Goal: Information Seeking & Learning: Check status

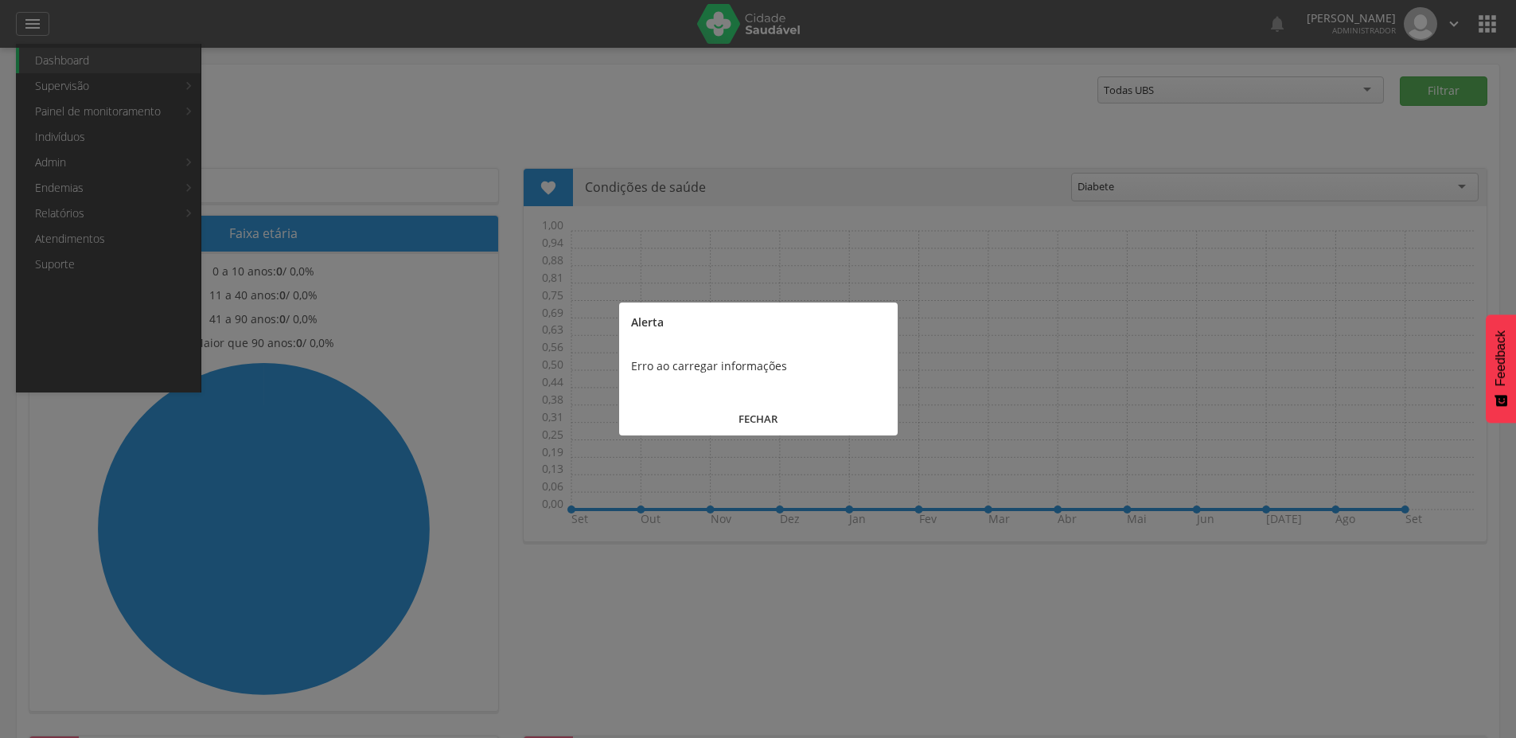
drag, startPoint x: 779, startPoint y: 415, endPoint x: 746, endPoint y: 400, distance: 36.0
click at [779, 416] on button "FECHAR" at bounding box center [758, 419] width 279 height 34
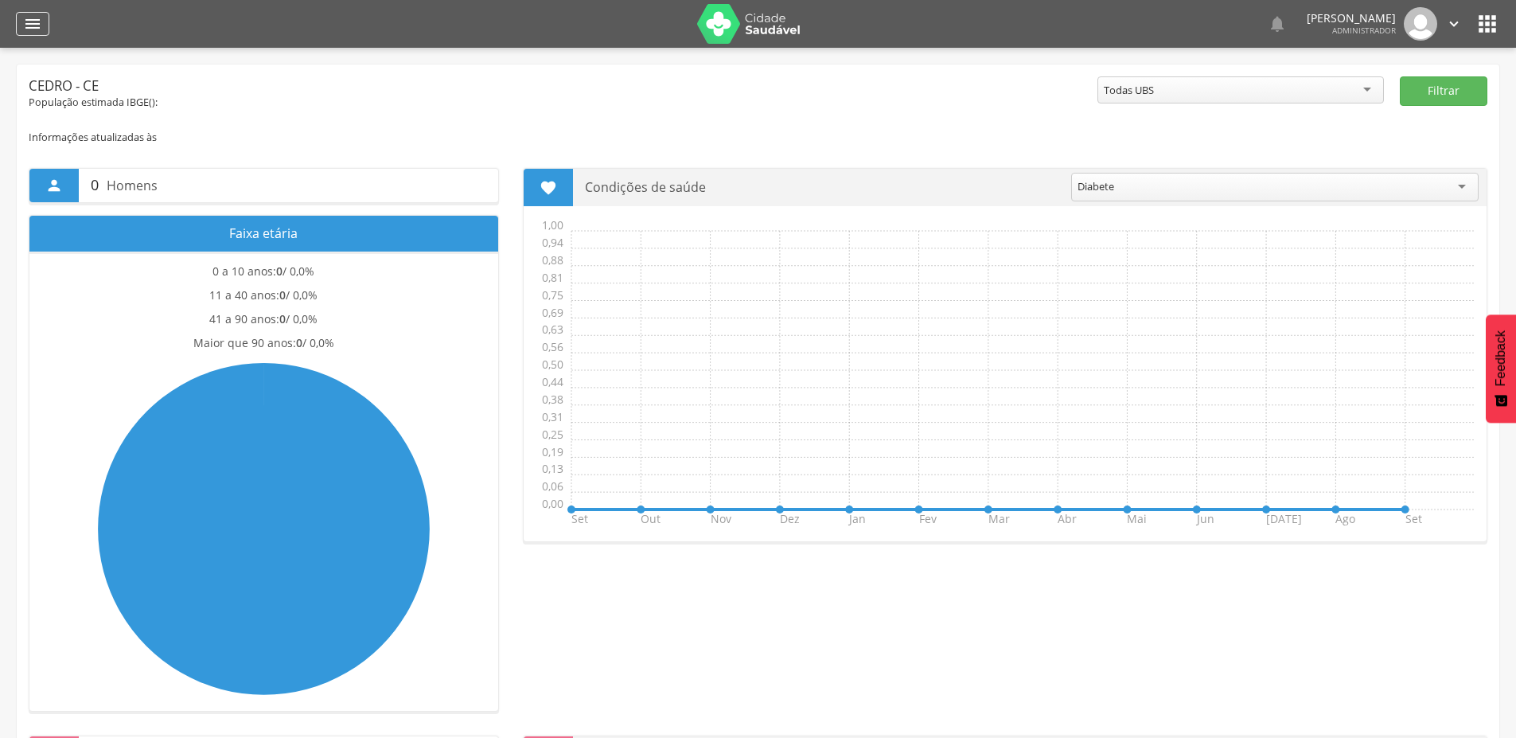
click at [33, 31] on icon "" at bounding box center [32, 23] width 19 height 19
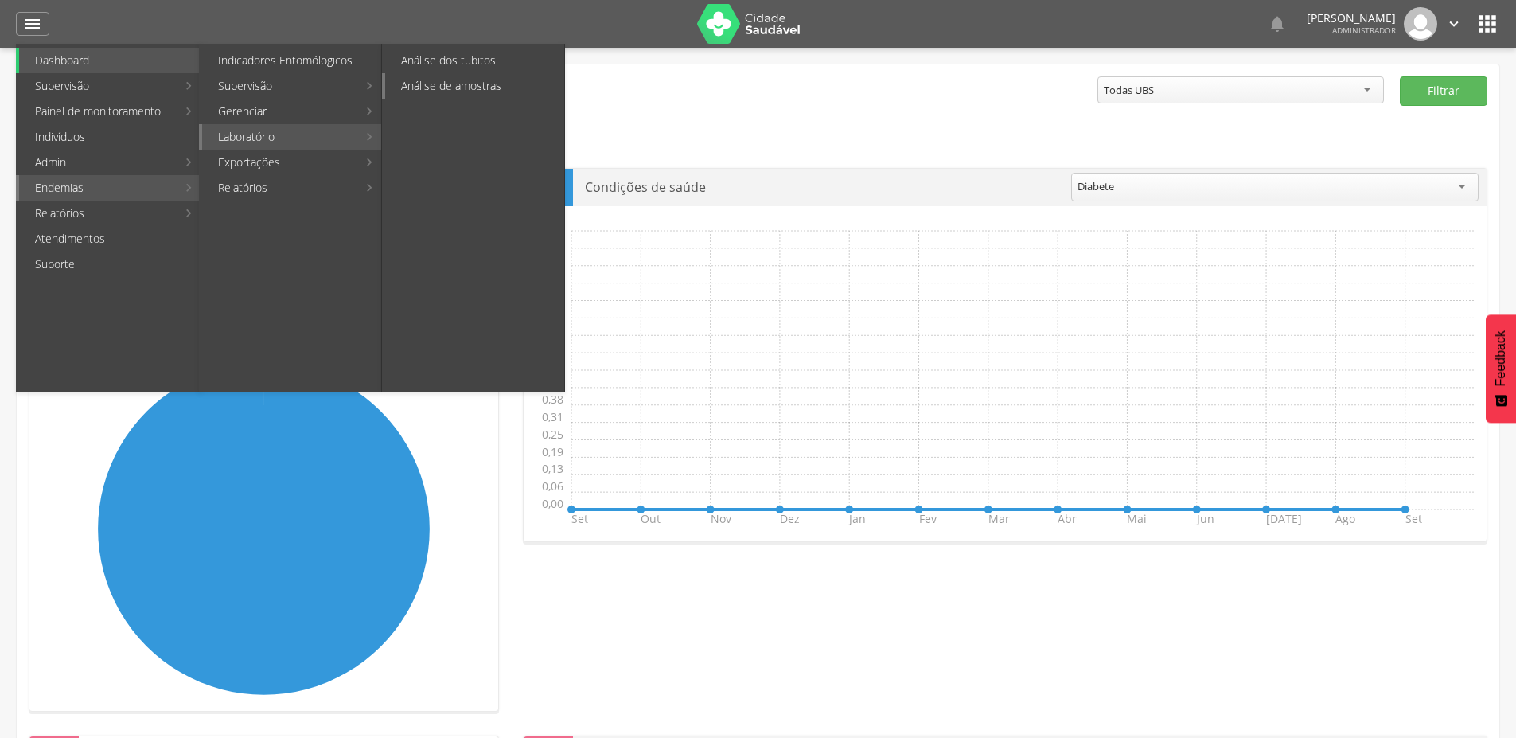
click at [470, 94] on link "Análise de amostras" at bounding box center [474, 85] width 179 height 25
type input "**********"
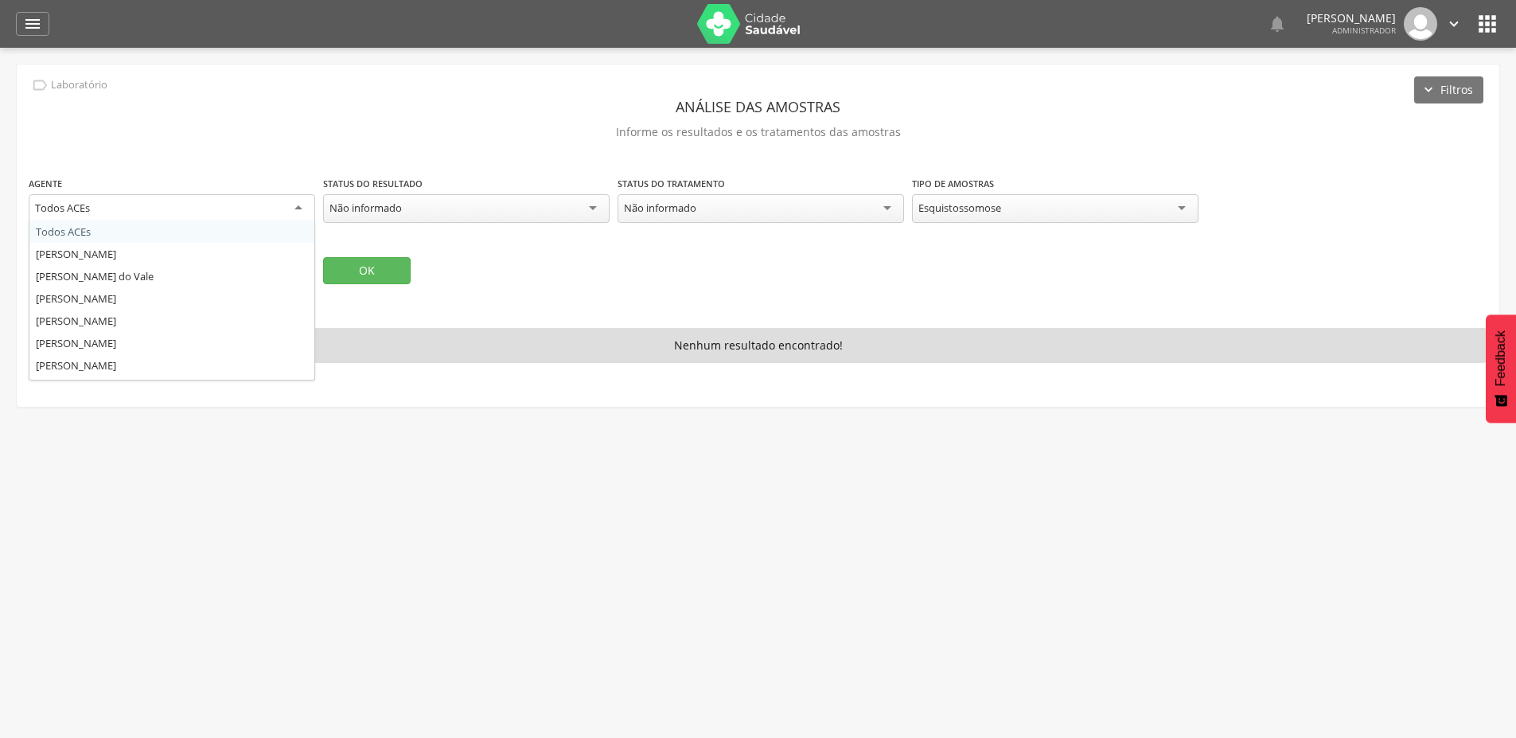
click at [294, 209] on div "Todos ACEs" at bounding box center [172, 208] width 287 height 29
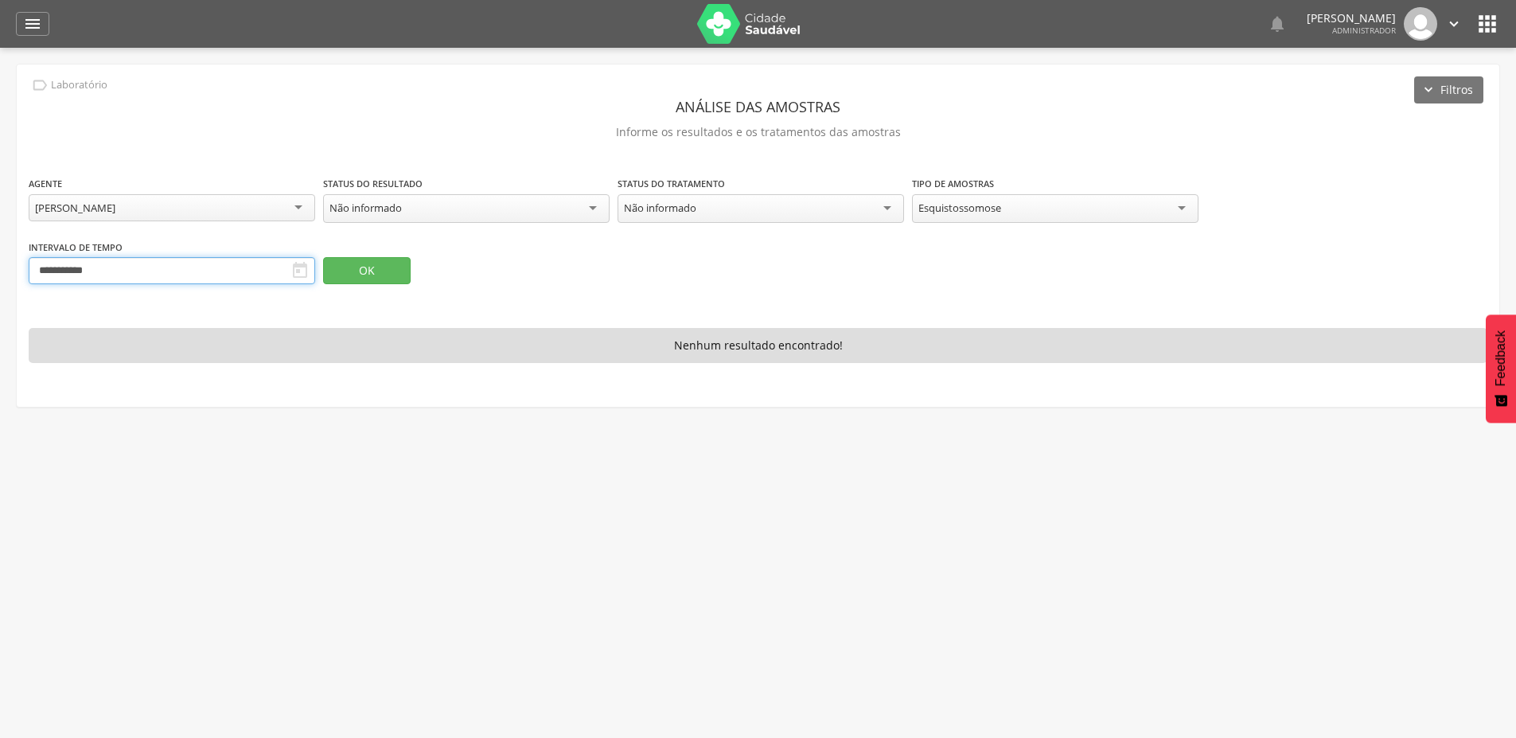
click at [280, 275] on input "**********" at bounding box center [172, 270] width 287 height 27
click at [41, 300] on icon at bounding box center [42, 300] width 11 height 11
select select "*"
click at [83, 482] on span "25" at bounding box center [80, 477] width 31 height 31
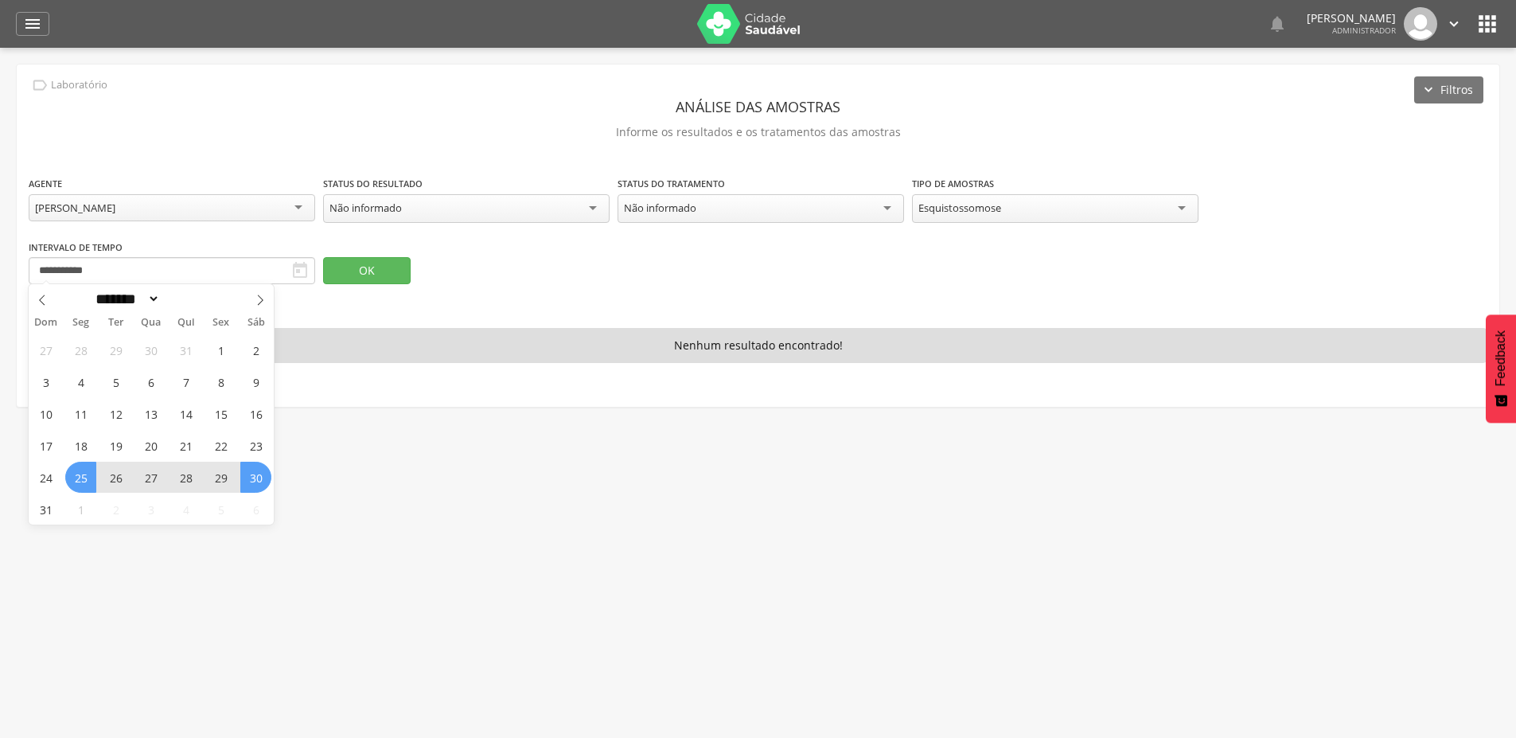
click at [245, 473] on span "30" at bounding box center [255, 477] width 31 height 31
type input "**********"
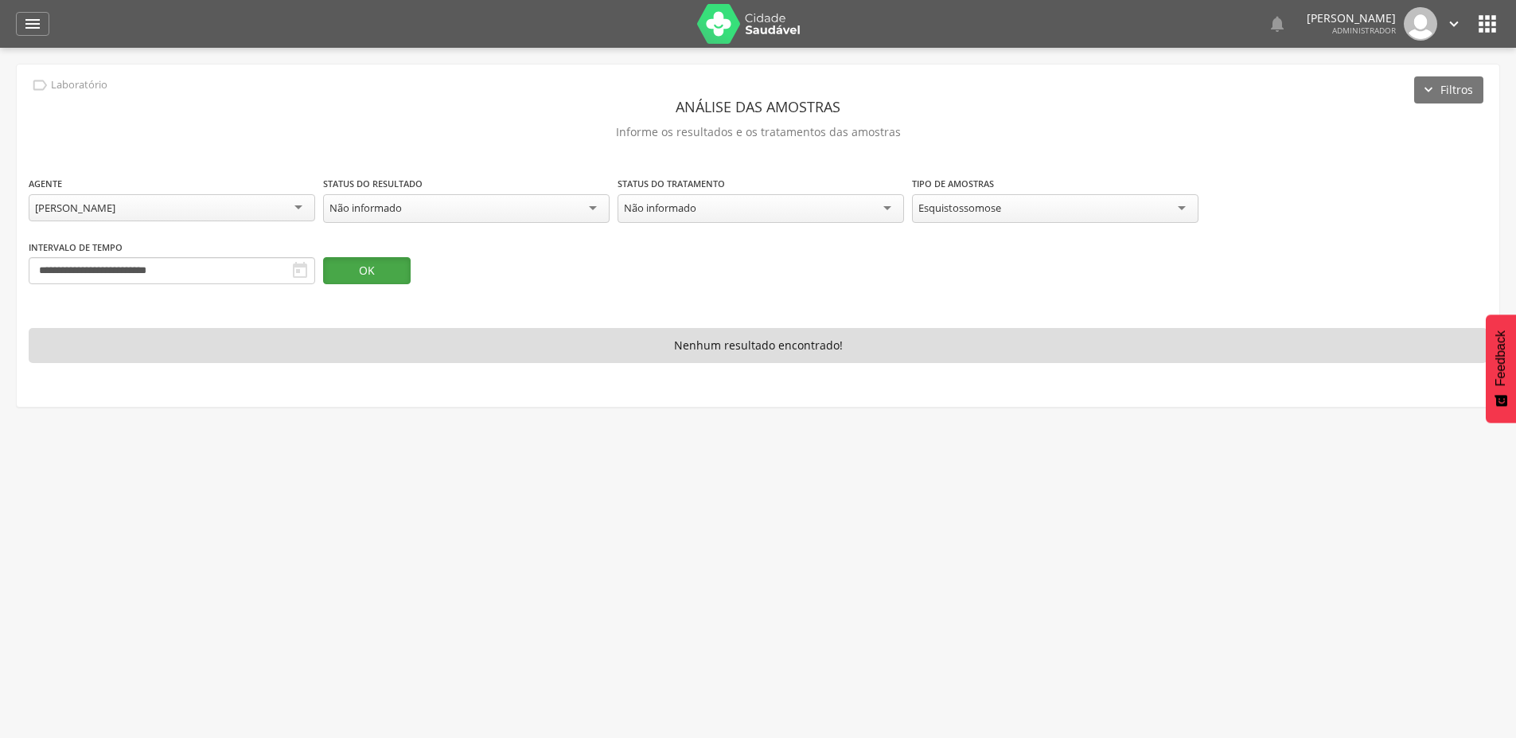
click at [385, 278] on button "OK" at bounding box center [367, 270] width 88 height 27
click at [959, 210] on div "Esquistossomose" at bounding box center [960, 208] width 83 height 14
click at [39, 22] on icon "" at bounding box center [32, 23] width 19 height 19
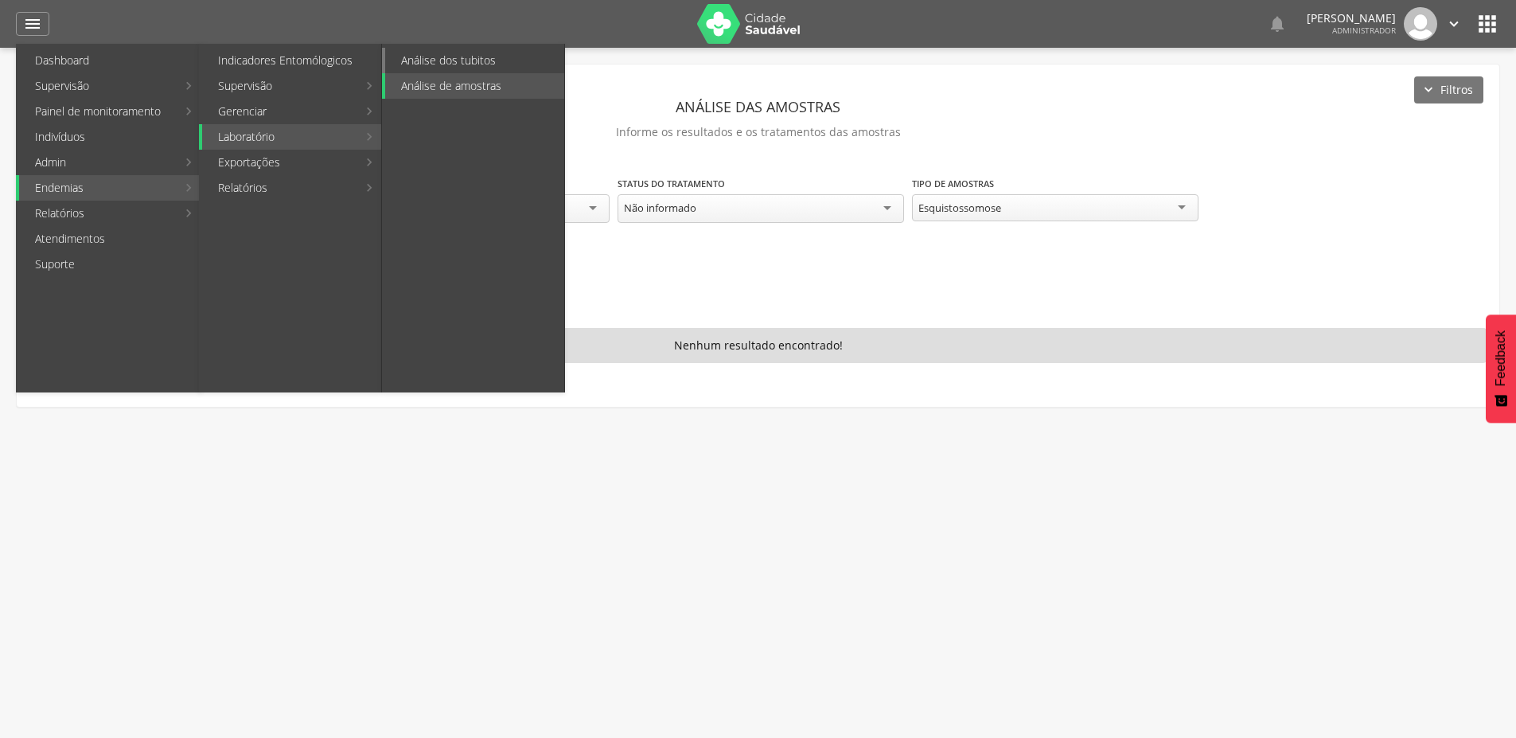
click at [457, 69] on link "Análise dos tubitos" at bounding box center [474, 60] width 179 height 25
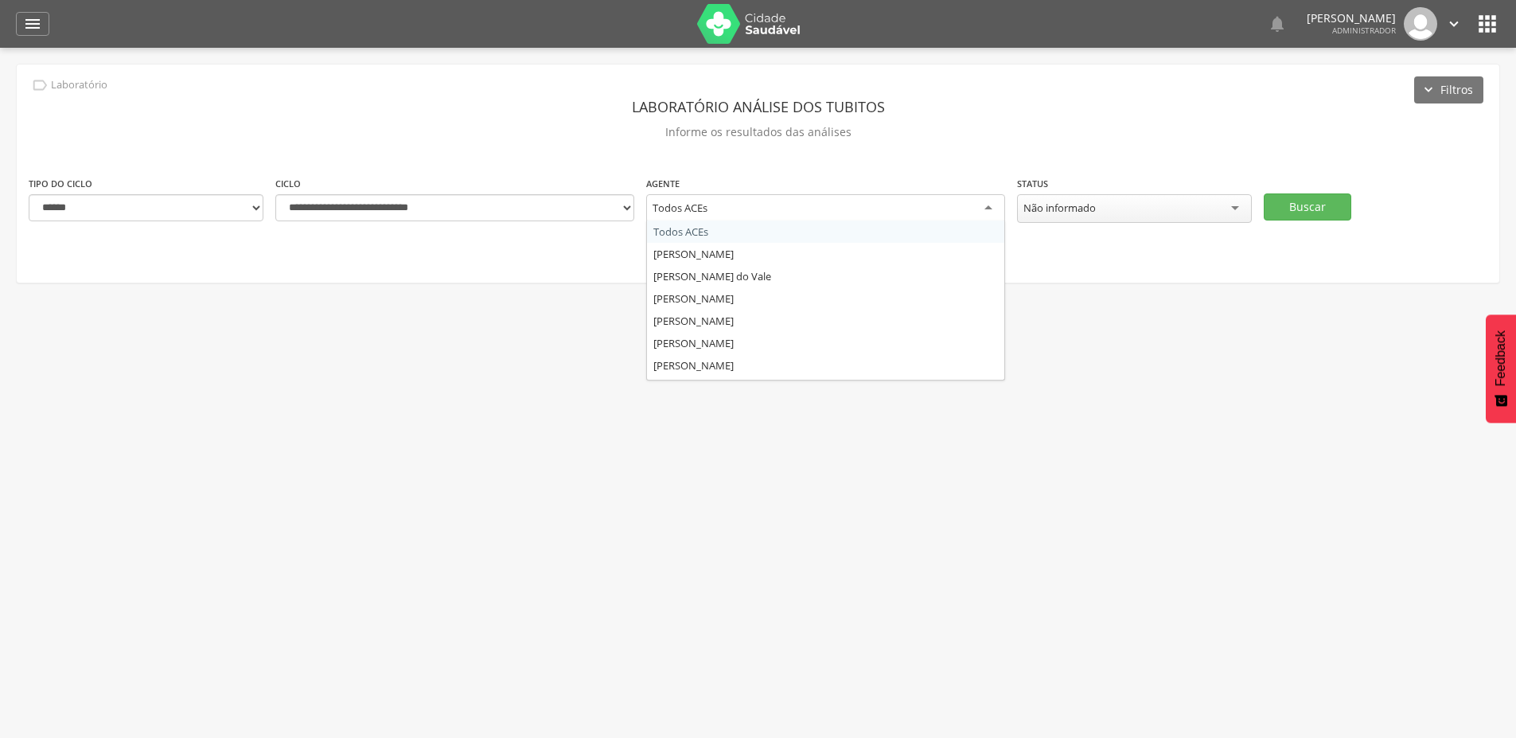
click at [881, 210] on div "Todos ACEs" at bounding box center [825, 208] width 359 height 29
click at [1295, 217] on button "Buscar" at bounding box center [1308, 206] width 88 height 27
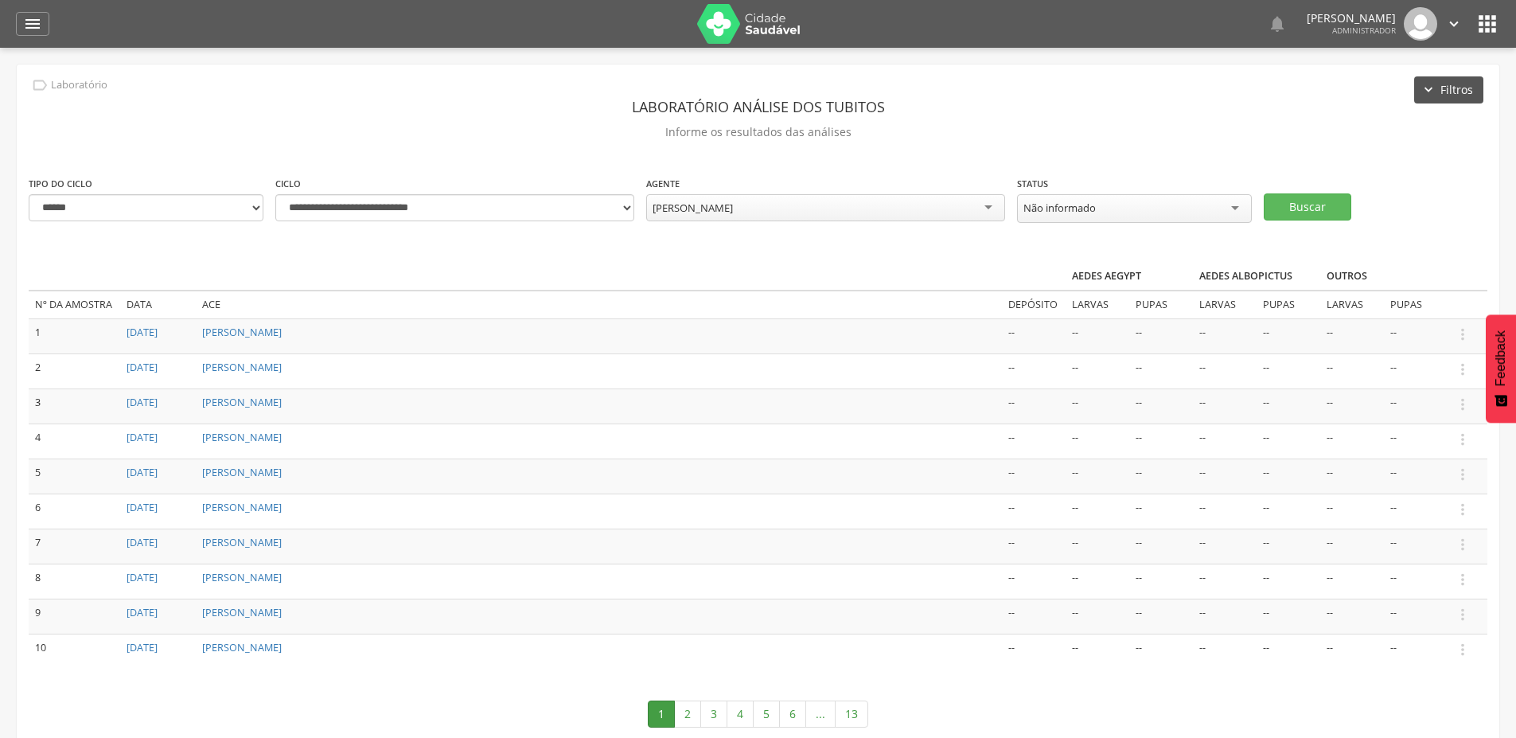
click at [1437, 93] on button "Filtros" at bounding box center [1449, 89] width 69 height 27
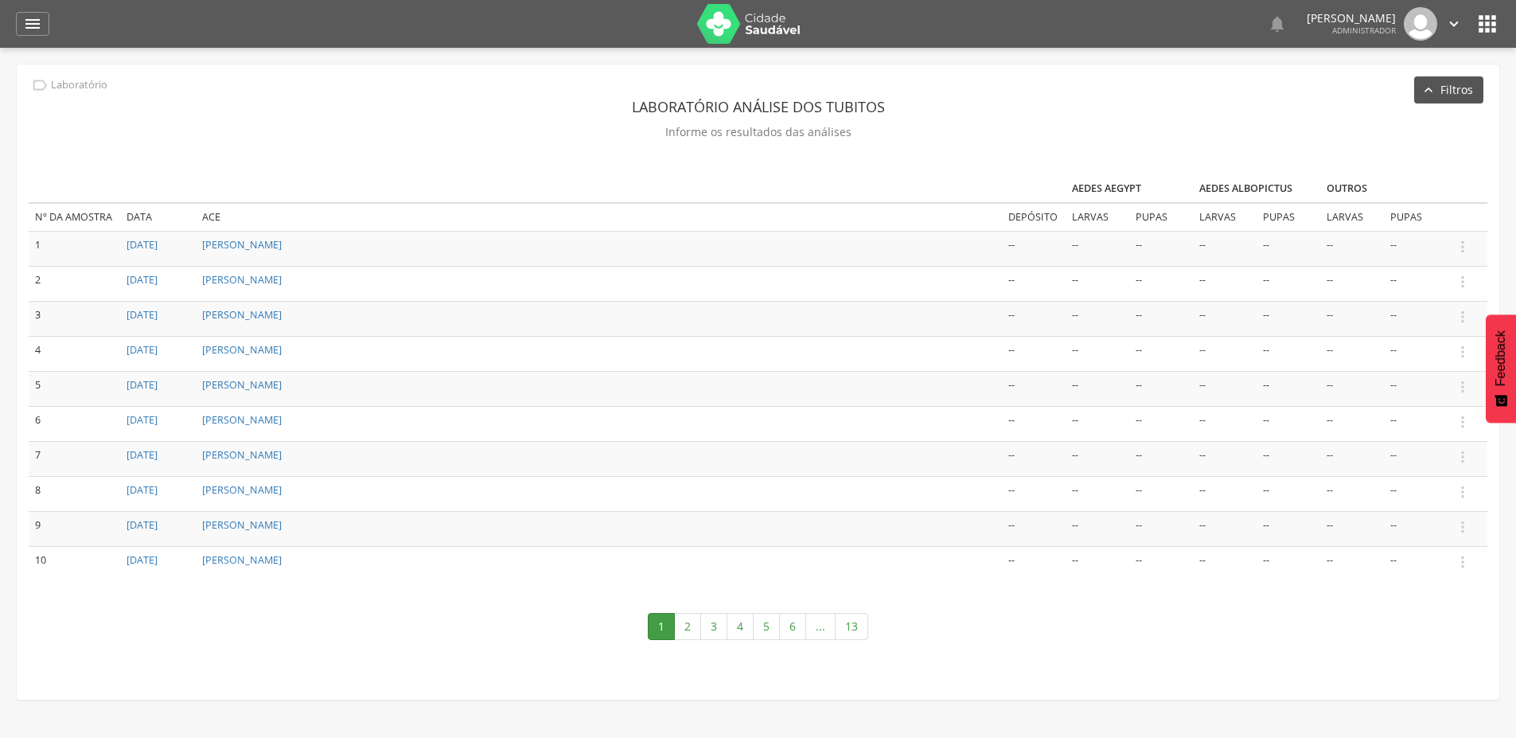
click at [1437, 93] on button "Filtros" at bounding box center [1449, 89] width 69 height 27
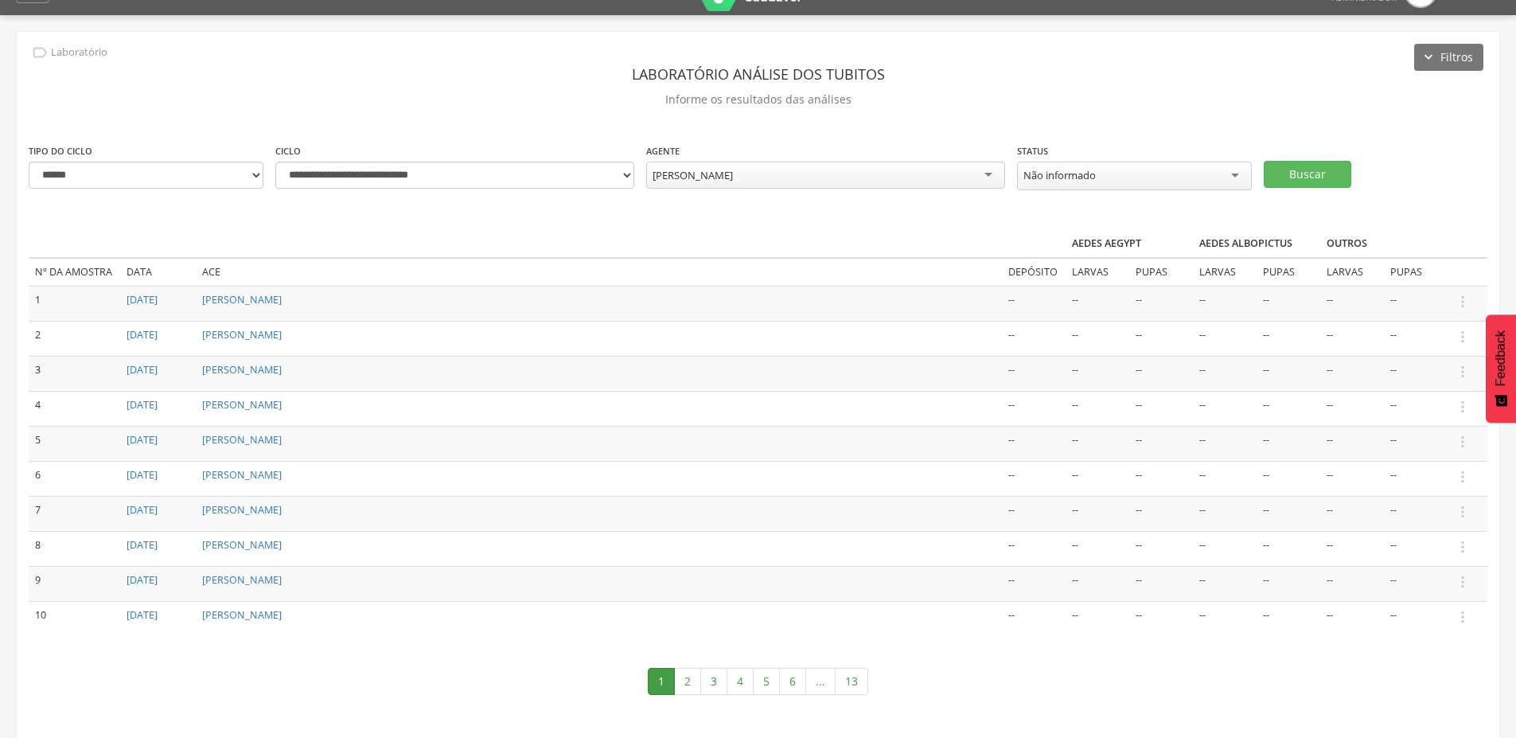
scroll to position [49, 0]
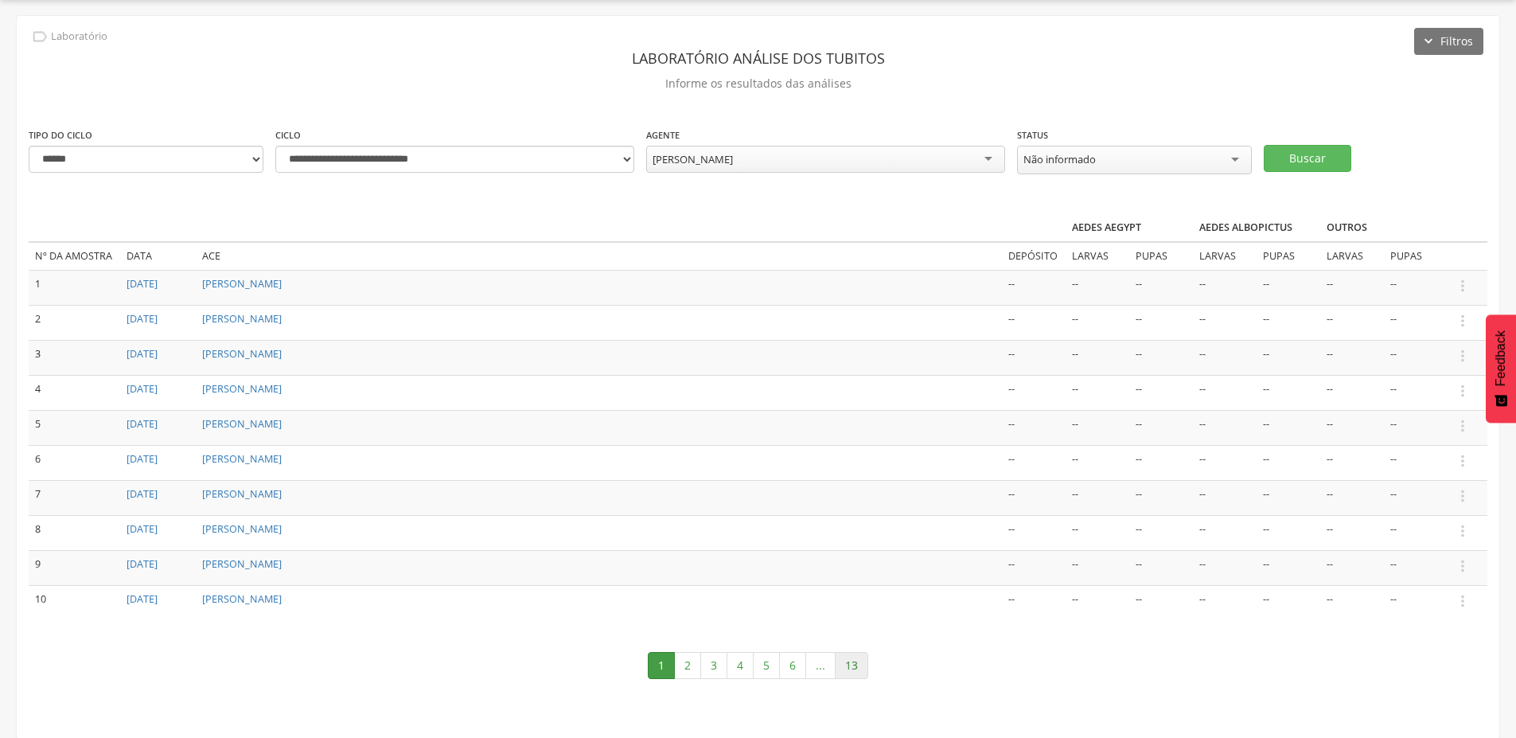
click at [860, 660] on link "13" at bounding box center [851, 665] width 33 height 27
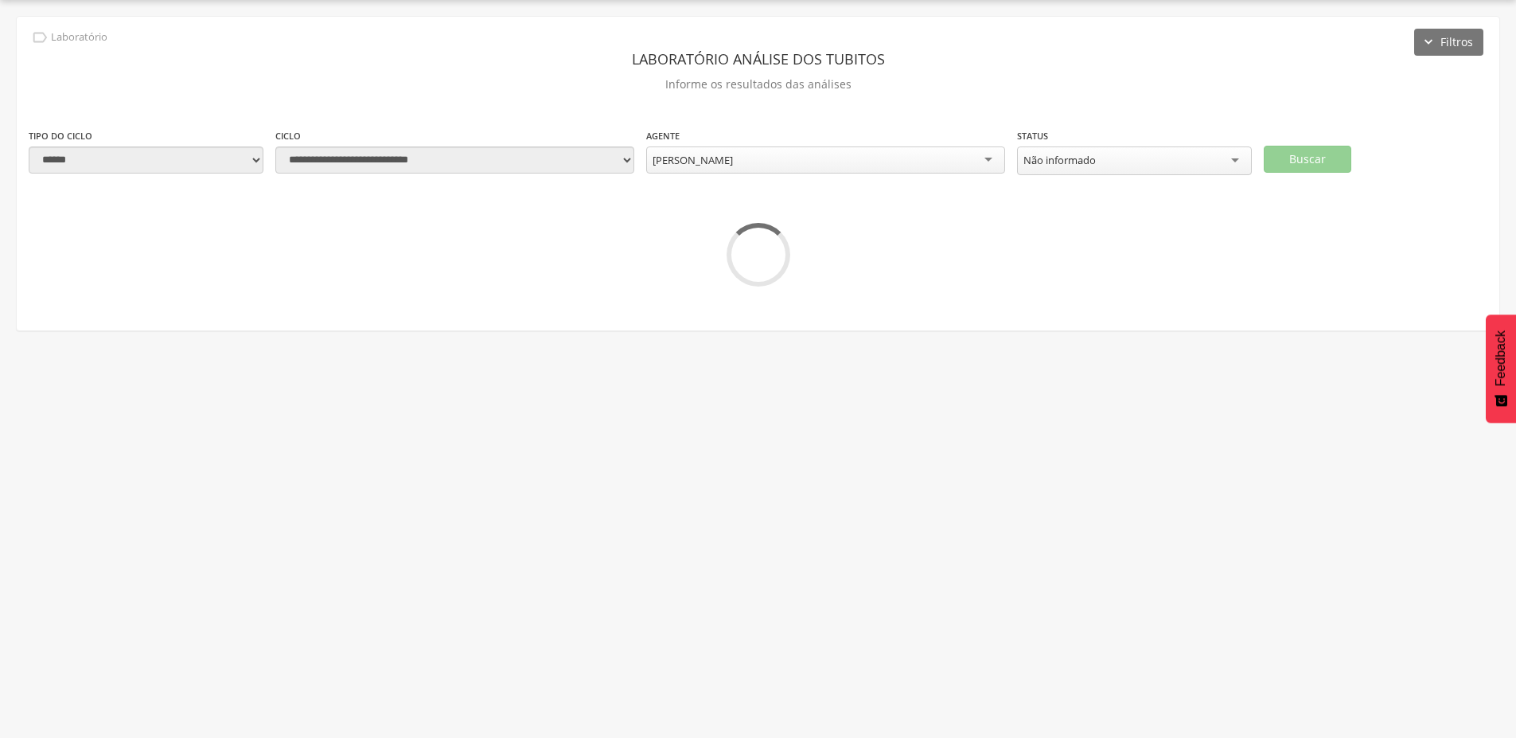
scroll to position [48, 0]
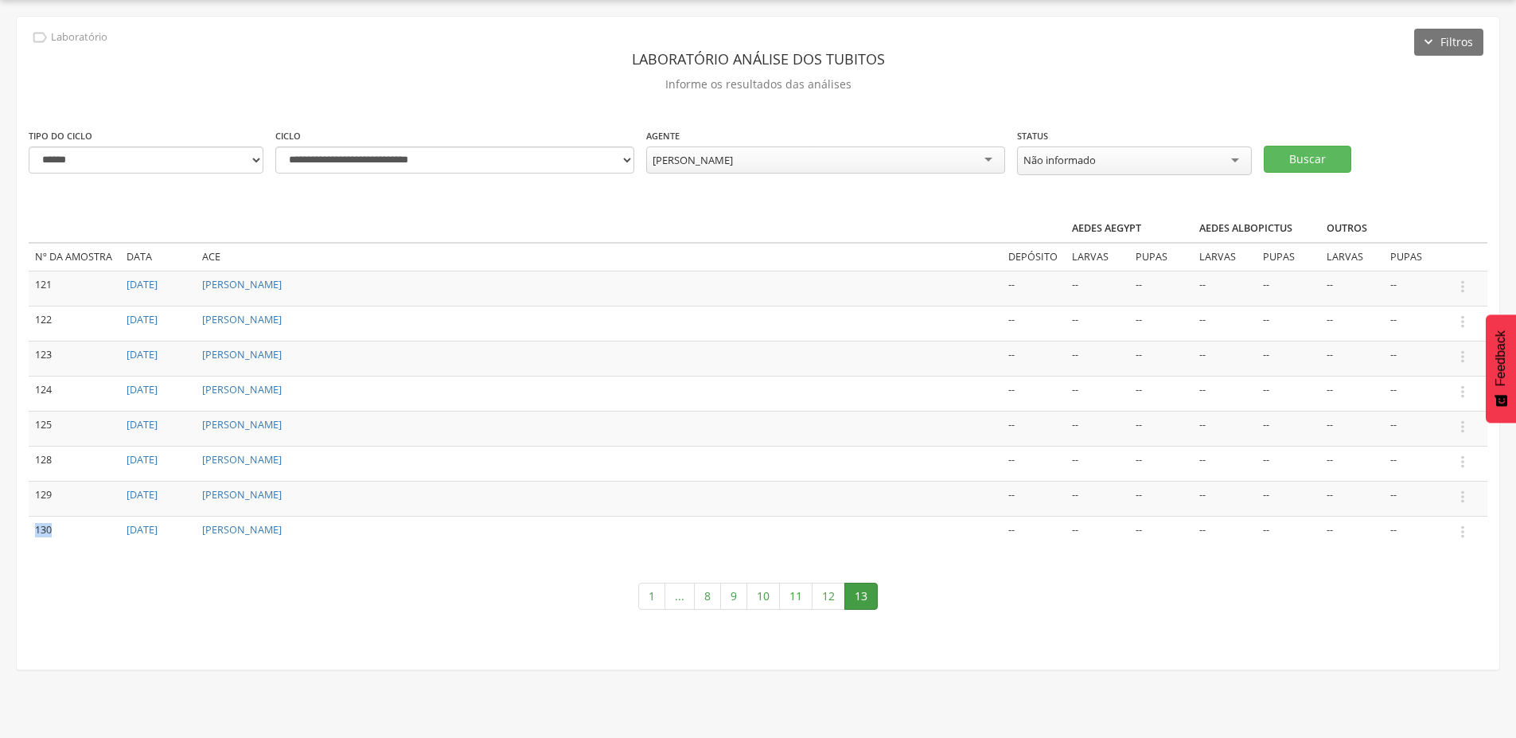
drag, startPoint x: 56, startPoint y: 525, endPoint x: 33, endPoint y: 525, distance: 23.1
click at [33, 525] on td "130" at bounding box center [75, 533] width 92 height 34
click at [655, 598] on link "1" at bounding box center [651, 596] width 27 height 27
click at [859, 669] on link "13" at bounding box center [851, 665] width 33 height 27
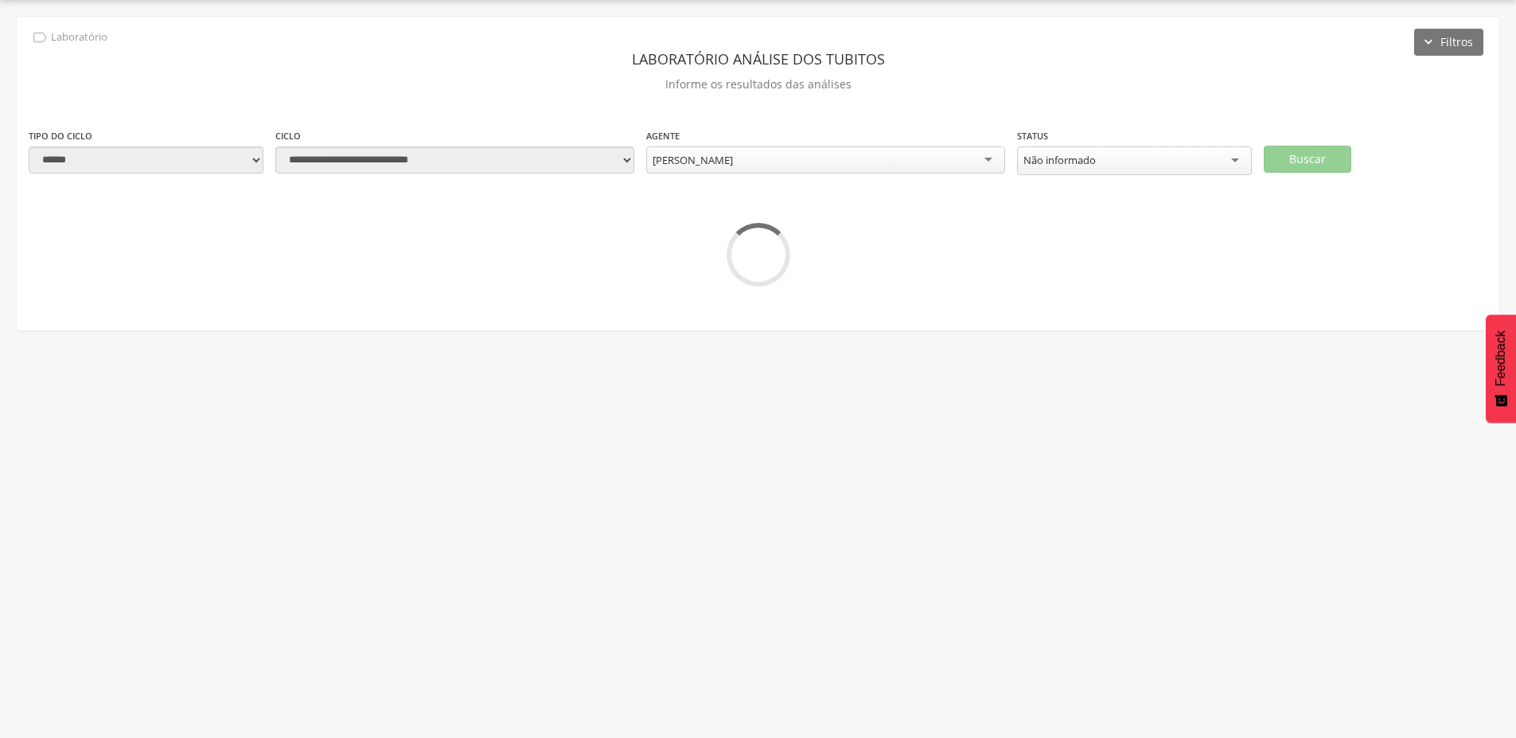
scroll to position [48, 0]
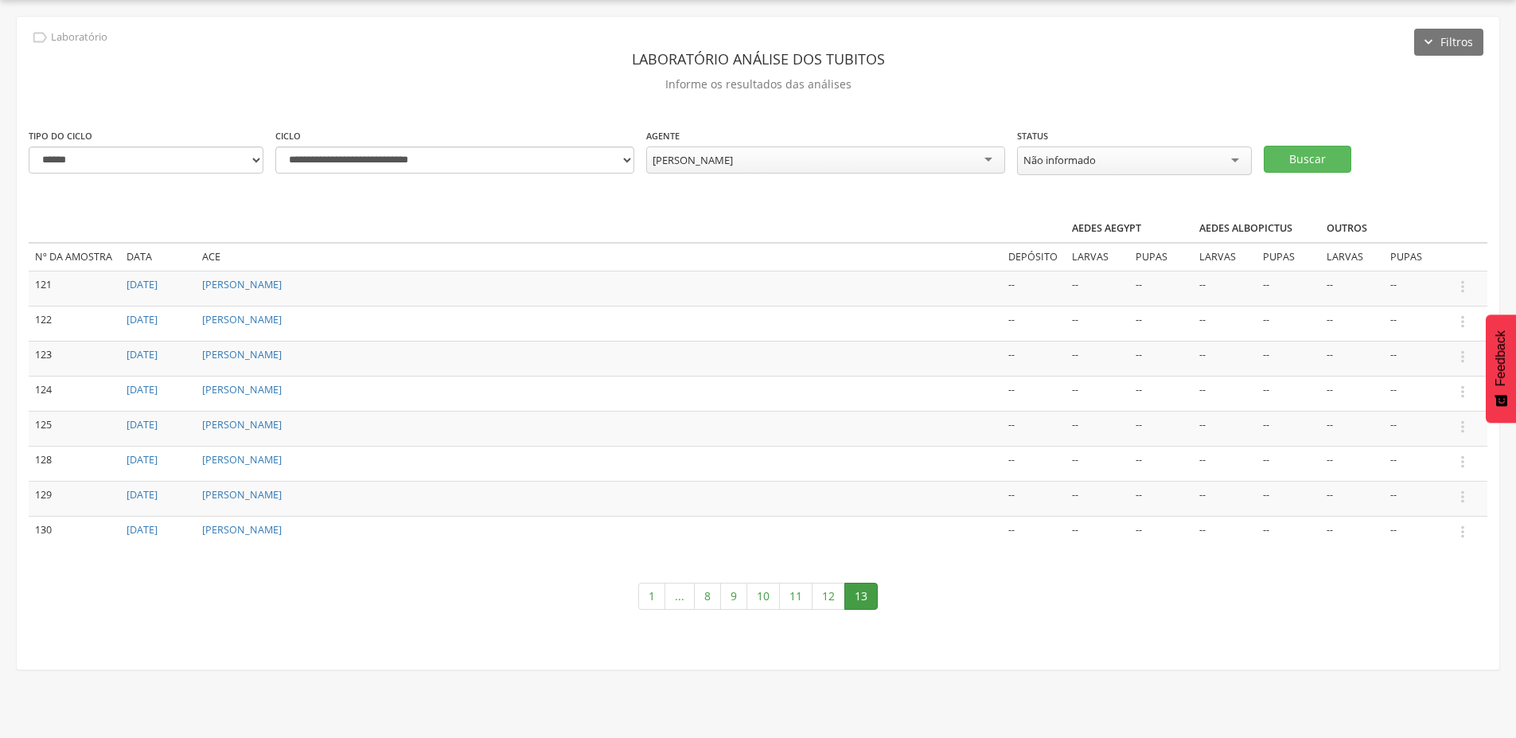
click at [876, 169] on div "[PERSON_NAME]" at bounding box center [825, 159] width 359 height 27
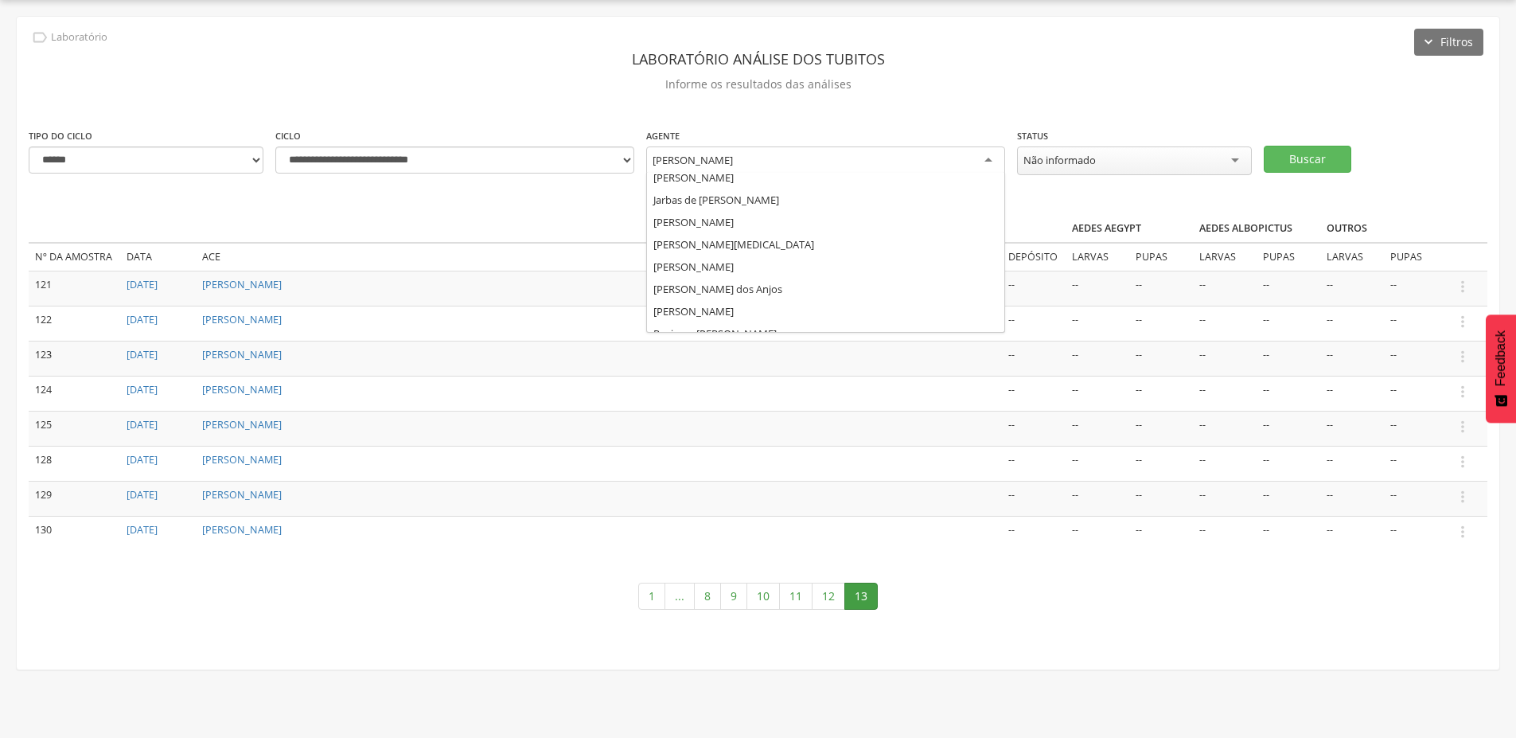
scroll to position [197, 0]
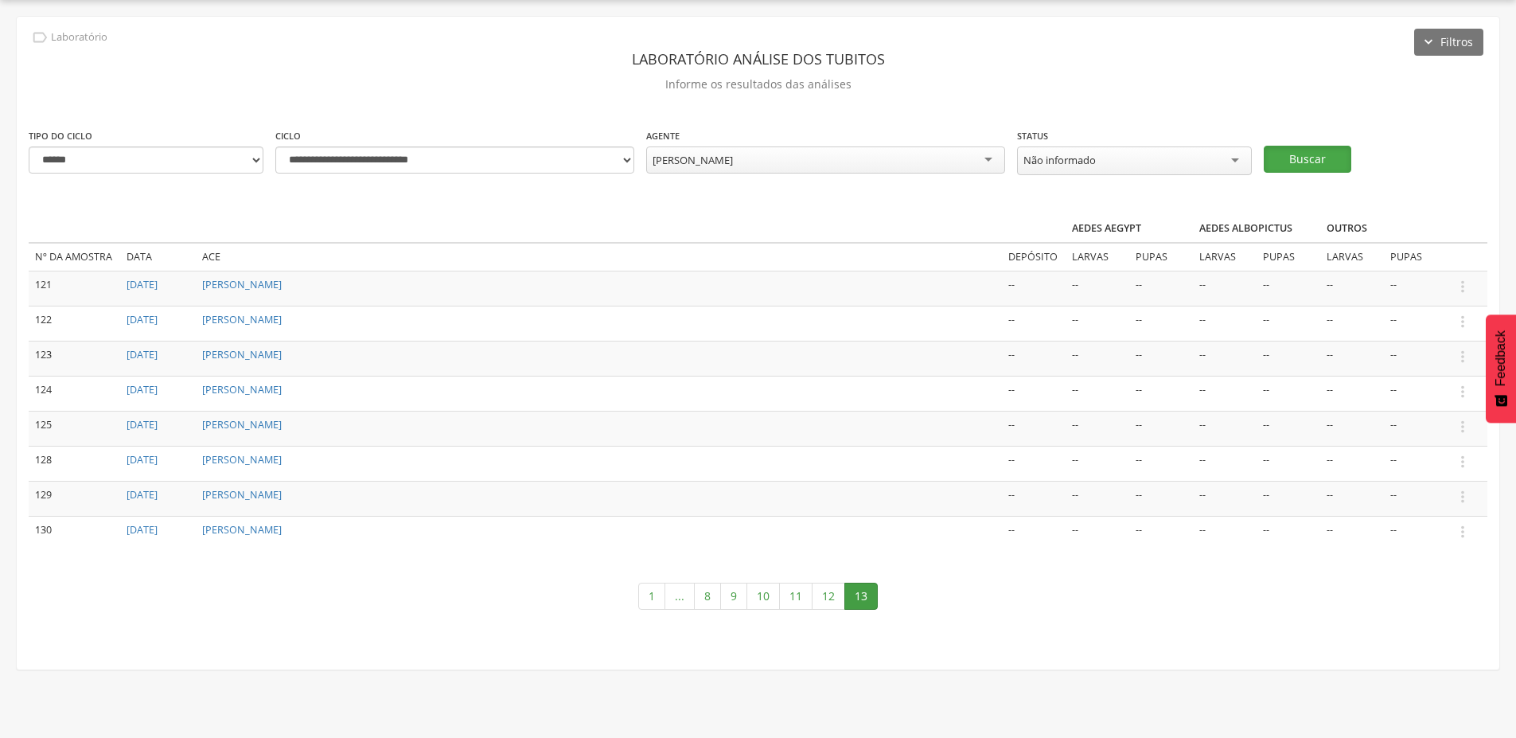
click at [1312, 159] on button "Buscar" at bounding box center [1308, 159] width 88 height 27
click at [699, 168] on div "[PERSON_NAME]" at bounding box center [825, 159] width 359 height 27
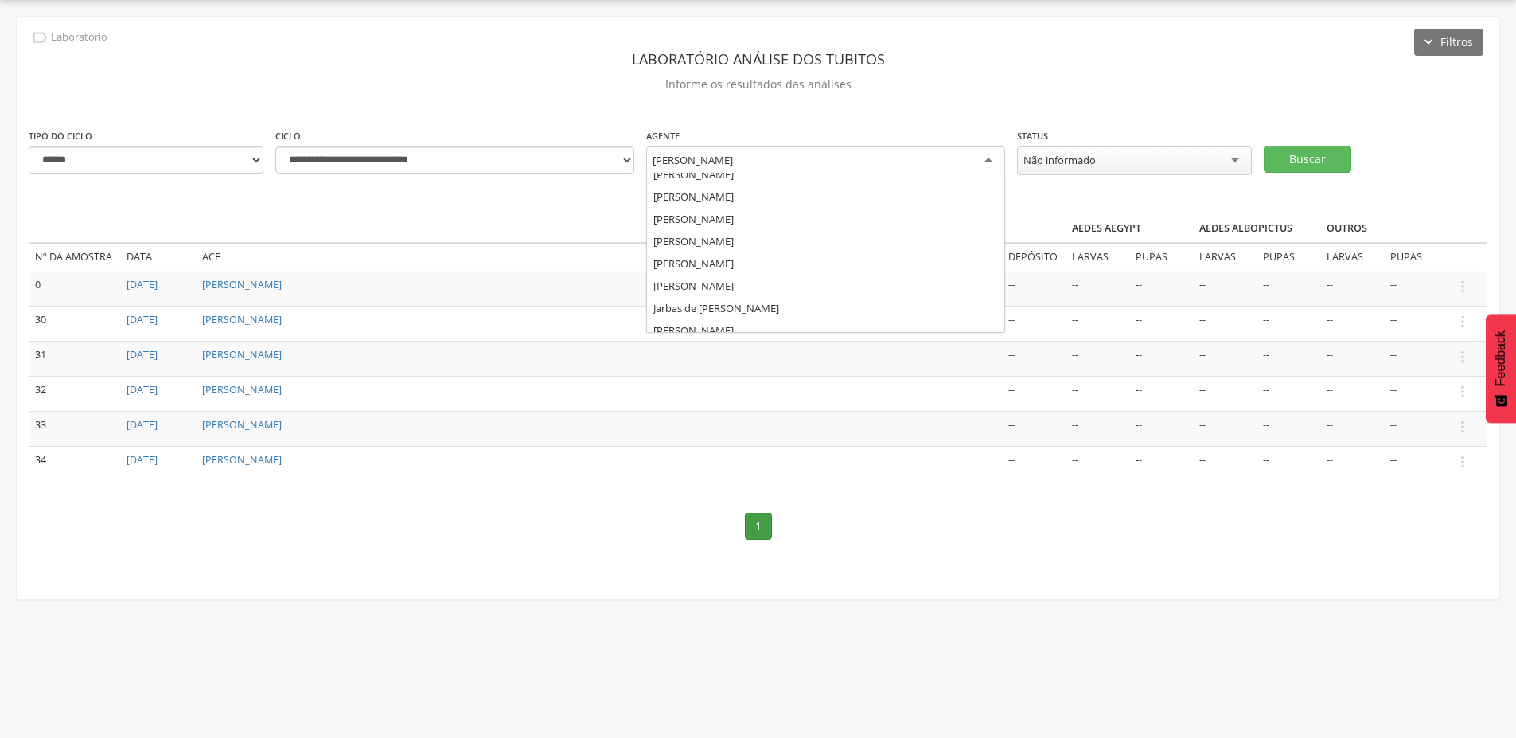
scroll to position [0, 0]
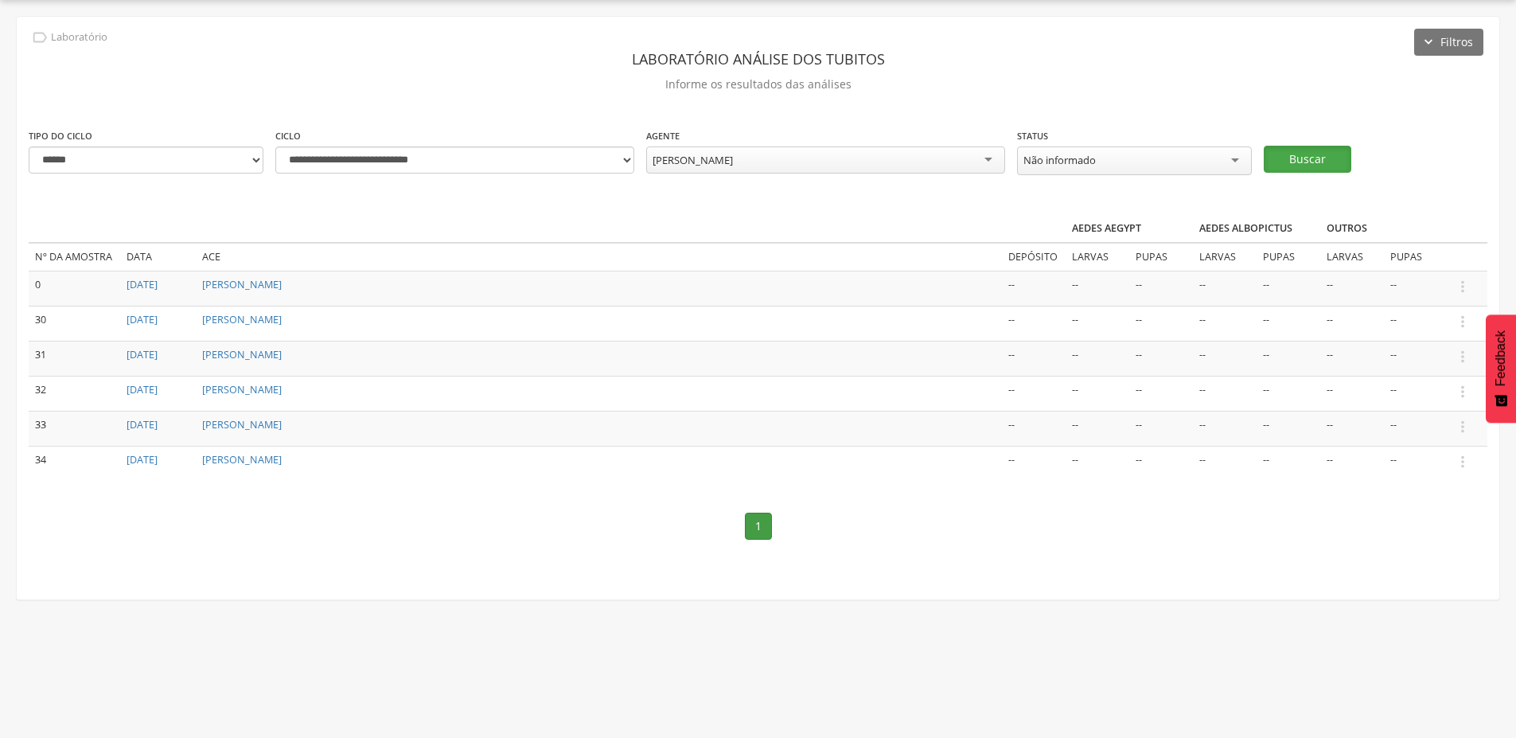
click at [1325, 156] on button "Buscar" at bounding box center [1308, 159] width 88 height 27
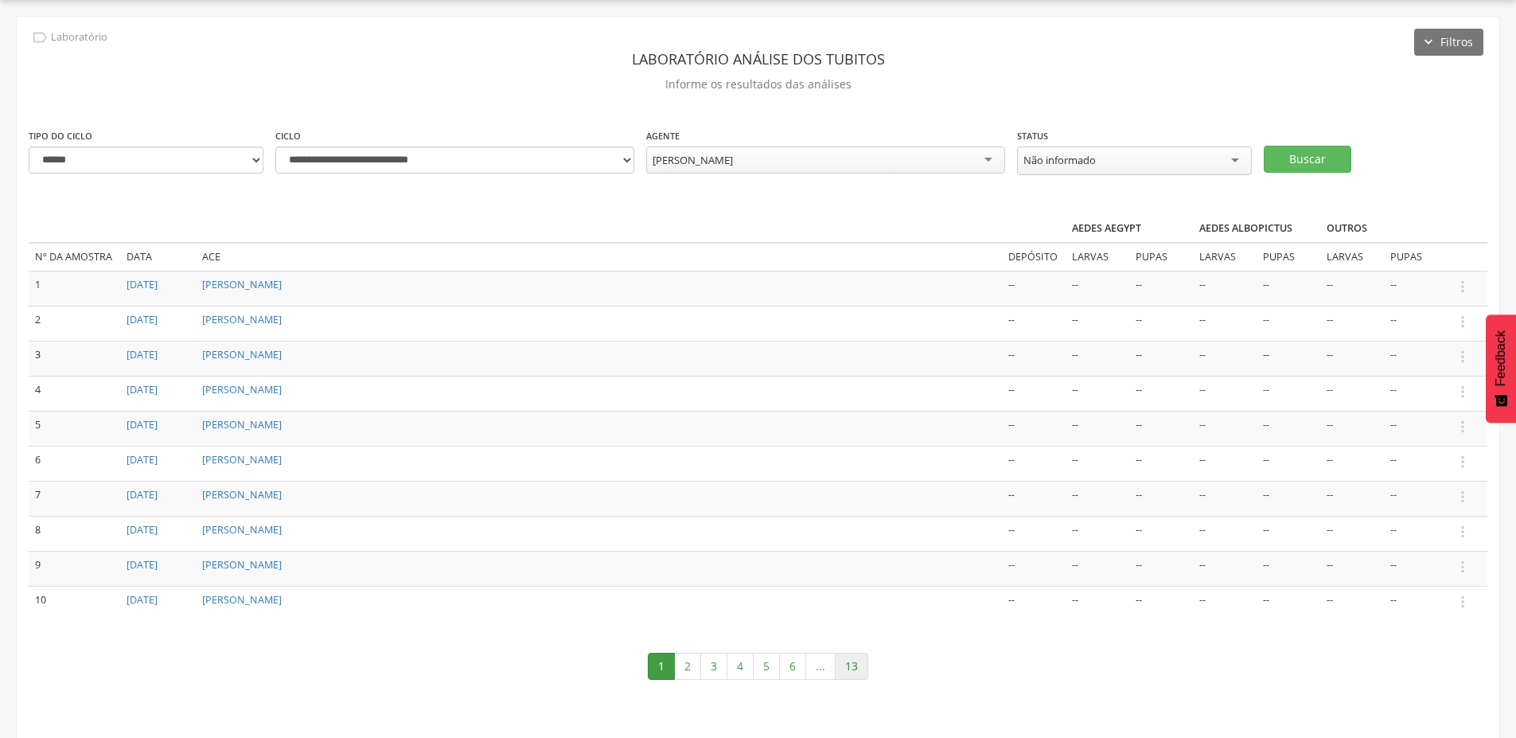
click at [856, 661] on link "13" at bounding box center [851, 666] width 33 height 27
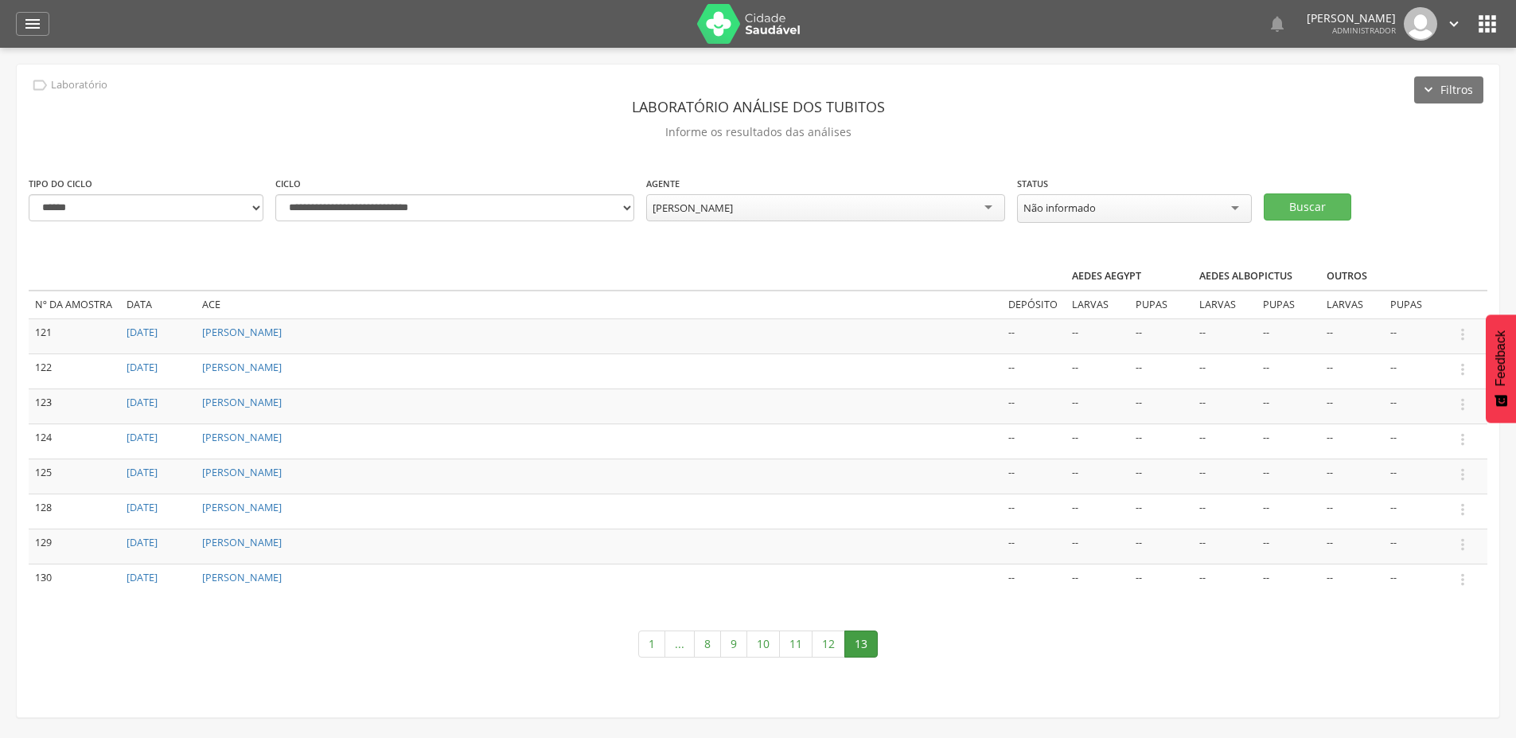
drag, startPoint x: 1458, startPoint y: 22, endPoint x: 1448, endPoint y: 41, distance: 21.4
click at [1457, 23] on icon "" at bounding box center [1455, 24] width 18 height 18
click at [1386, 91] on link "Sair" at bounding box center [1400, 92] width 126 height 20
